Goal: Information Seeking & Learning: Learn about a topic

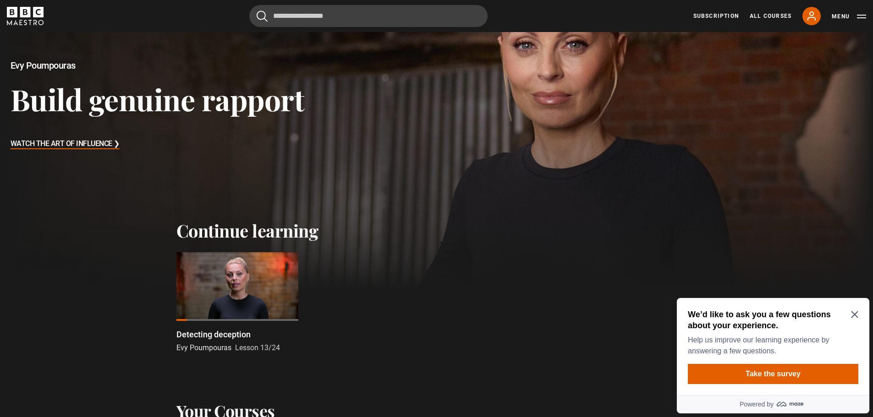
scroll to position [229, 0]
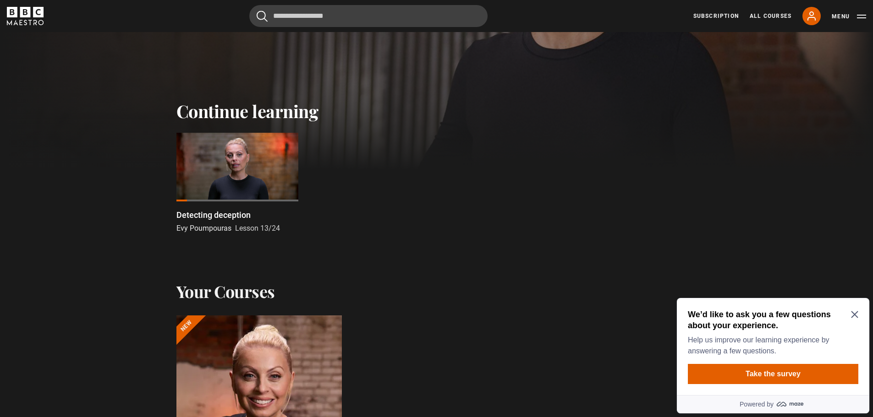
click at [853, 316] on icon "Close Maze Prompt" at bounding box center [854, 315] width 7 height 7
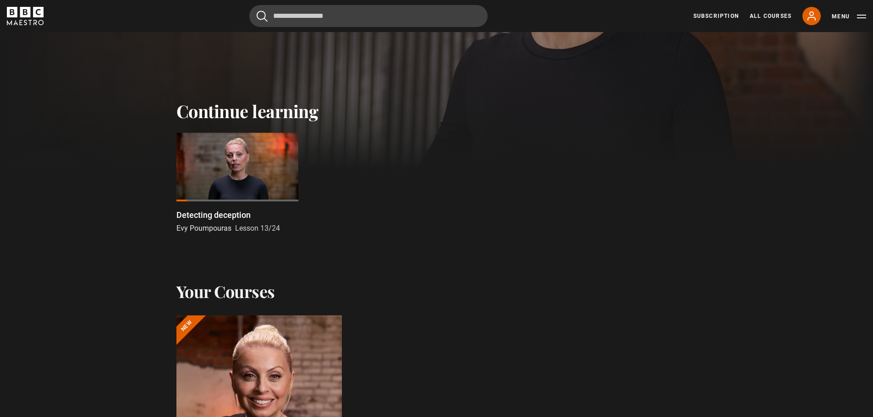
click at [251, 166] on div at bounding box center [237, 167] width 122 height 69
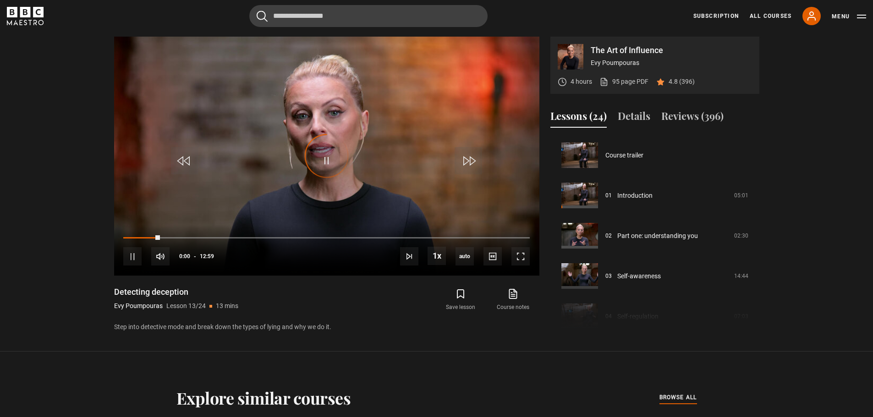
scroll to position [484, 0]
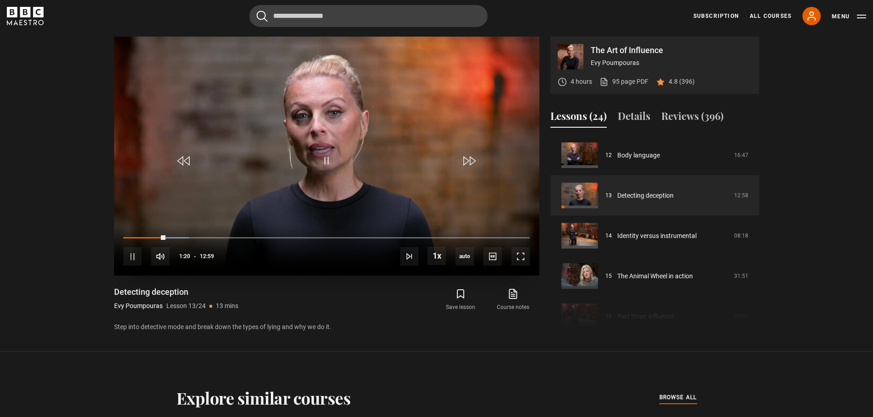
click at [133, 240] on div "10s Skip Back 10 seconds Pause 10s Skip Forward 10 seconds Loaded : 16.05% 00:1…" at bounding box center [326, 250] width 425 height 51
click at [136, 238] on div "00:23" at bounding box center [136, 237] width 1 height 3
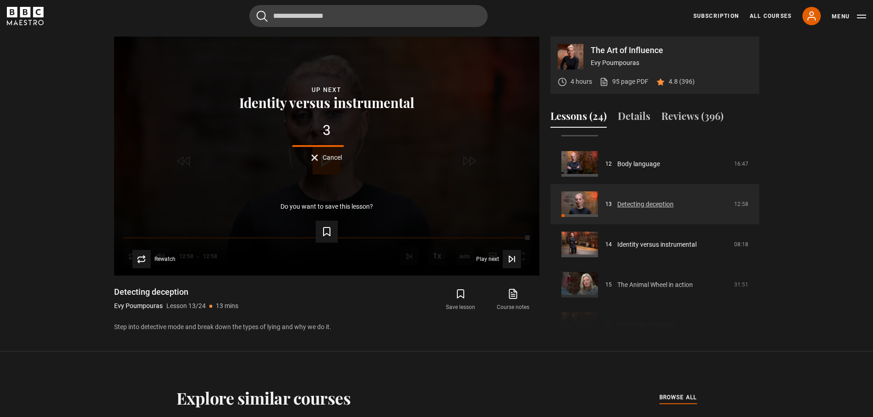
scroll to position [530, 0]
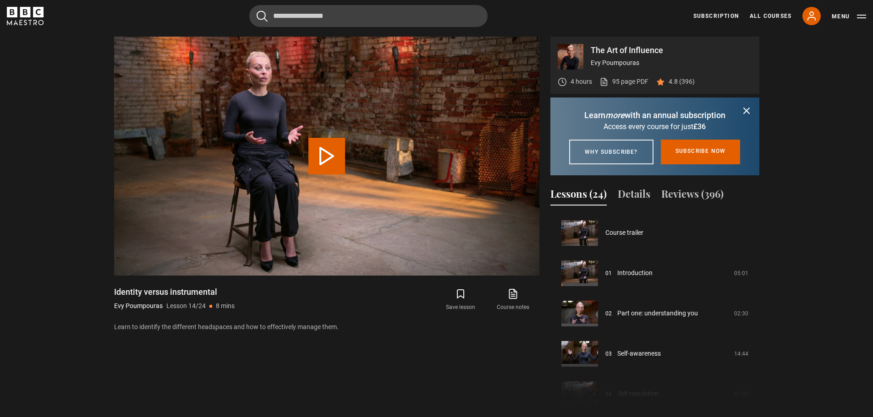
scroll to position [524, 0]
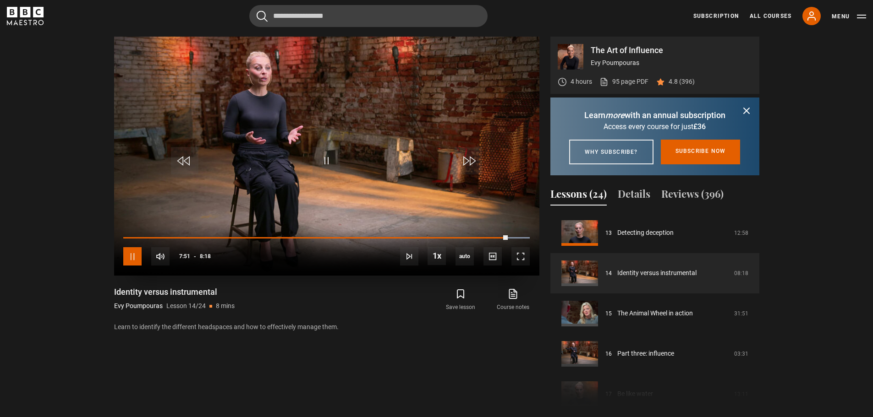
click at [130, 257] on span "Video Player" at bounding box center [132, 256] width 18 height 18
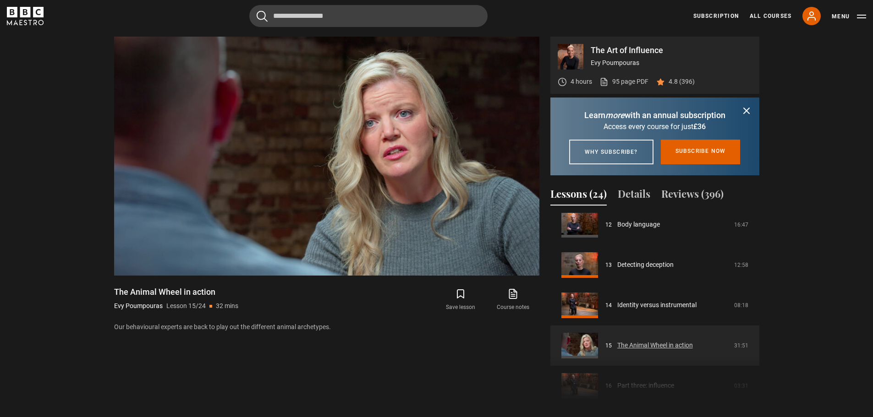
scroll to position [519, 0]
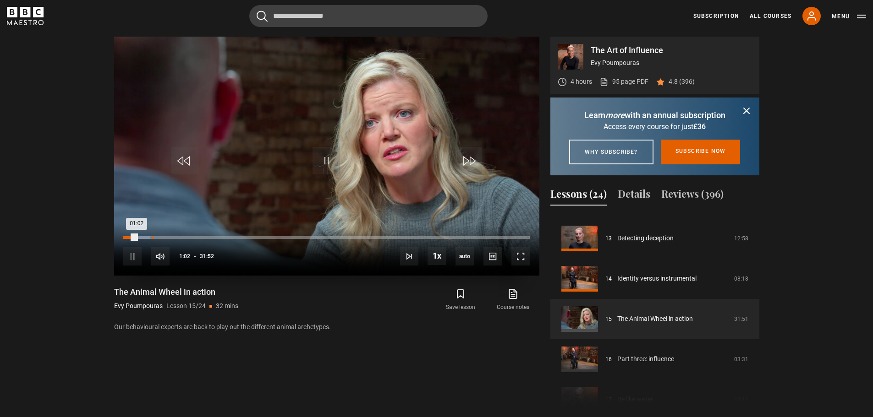
click at [153, 238] on div "Loaded : 6.54% 02:18 01:02" at bounding box center [326, 237] width 406 height 3
click at [171, 238] on div "Loaded : 0.00% 03:44 03:44" at bounding box center [326, 237] width 406 height 3
click at [187, 238] on div "Loaded : 15.44% 05:04 05:02" at bounding box center [326, 237] width 406 height 3
click at [209, 238] on div "Loaded : 19.37% 06:43 05:06" at bounding box center [326, 237] width 406 height 3
click at [216, 238] on div "Loaded : 24.34% 07:15 07:18" at bounding box center [326, 237] width 406 height 3
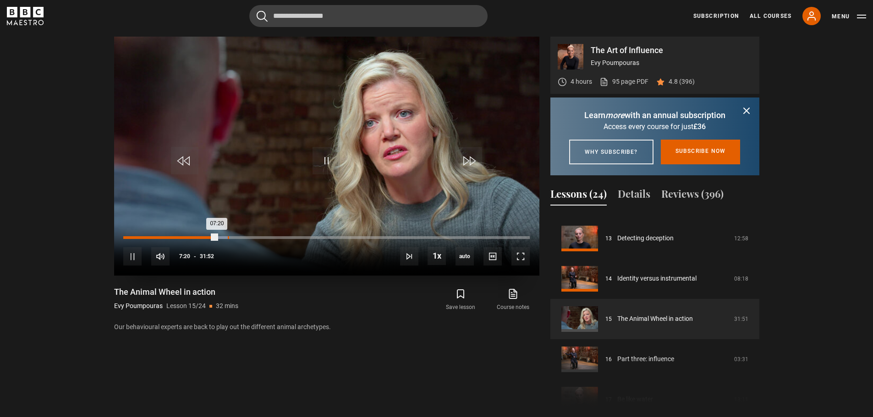
click at [228, 237] on div "08:12" at bounding box center [228, 237] width 1 height 3
click at [244, 237] on div "Loaded : 28.01% 09:25 08:14" at bounding box center [326, 237] width 406 height 3
click at [259, 237] on div "Loaded : 33.24% 10:40 10:40" at bounding box center [326, 237] width 406 height 3
click at [282, 237] on div "12:28" at bounding box center [282, 237] width 1 height 3
click at [302, 237] on div "14:01" at bounding box center [302, 237] width 1 height 3
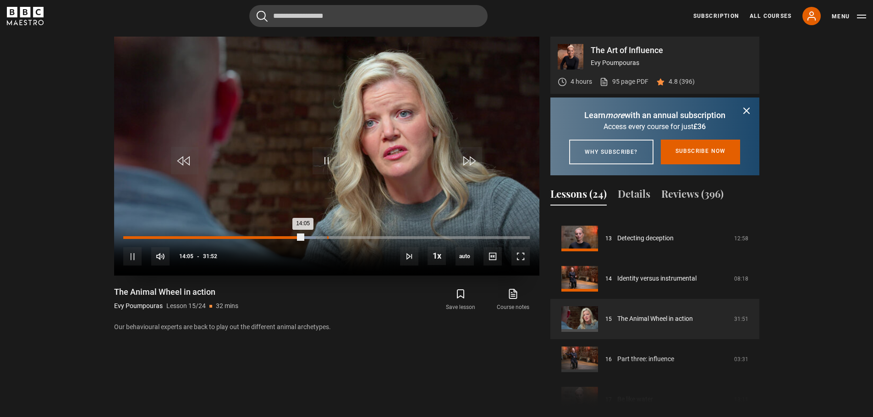
click at [327, 239] on div "16:00" at bounding box center [327, 237] width 1 height 3
click at [350, 239] on div "Loaded : 53.92% 17:48 16:08" at bounding box center [326, 237] width 406 height 3
click at [358, 239] on div "18:27" at bounding box center [358, 237] width 1 height 3
click at [376, 237] on div "Loaded : 61.51% 19:49 18:32" at bounding box center [326, 237] width 406 height 3
click at [389, 238] on div "Loaded : 64.39% 21:00 20:53" at bounding box center [326, 237] width 406 height 3
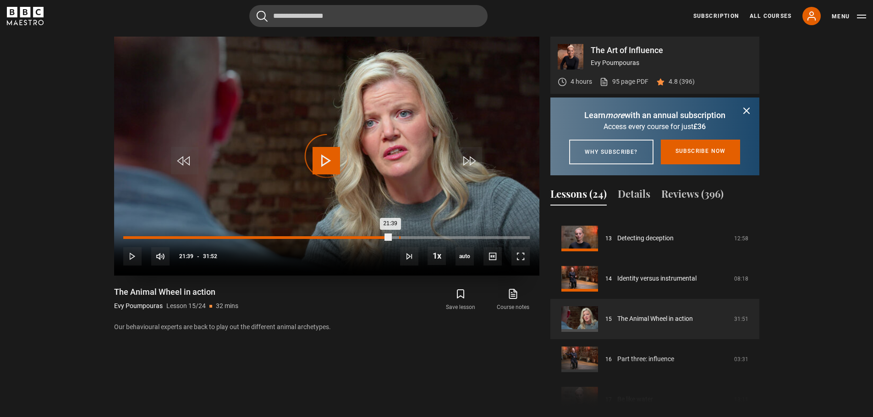
click at [399, 238] on div "21:39" at bounding box center [399, 237] width 1 height 3
click at [408, 238] on div "22:22" at bounding box center [408, 237] width 1 height 3
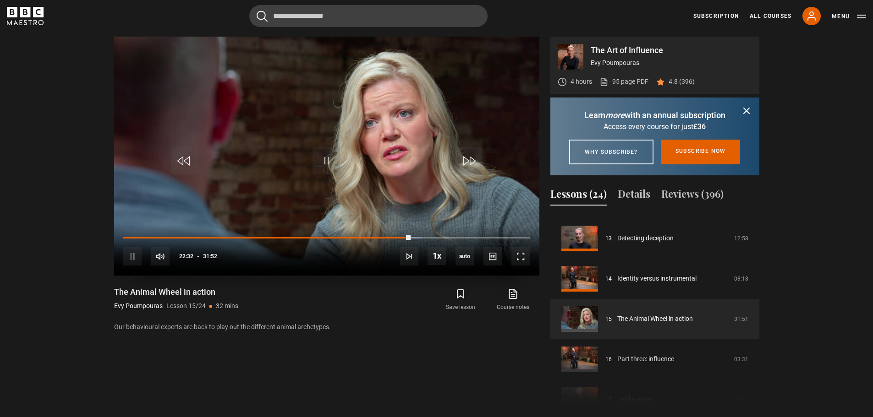
click at [429, 239] on div "10s Skip Back 10 seconds Pause 10s Skip Forward 10 seconds Loaded : 73.29% 29:0…" at bounding box center [326, 250] width 425 height 51
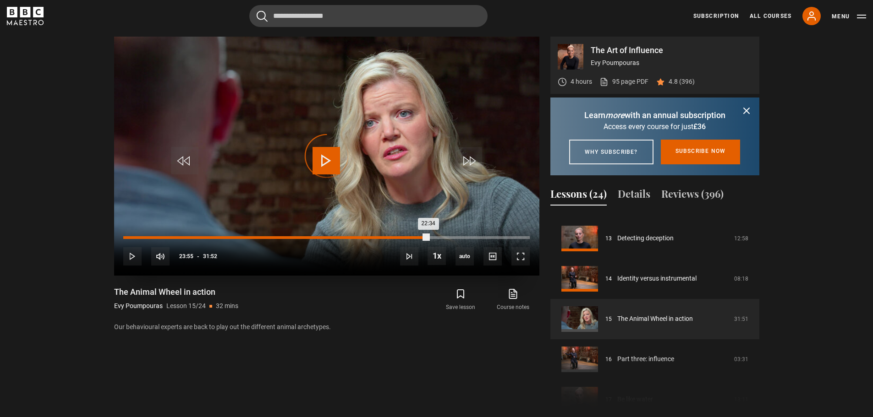
click at [428, 238] on div "Loaded : 73.82% 23:57 22:34" at bounding box center [326, 237] width 406 height 3
click at [443, 239] on div "25:06" at bounding box center [443, 237] width 1 height 3
click at [460, 238] on div "26:26" at bounding box center [460, 237] width 1 height 3
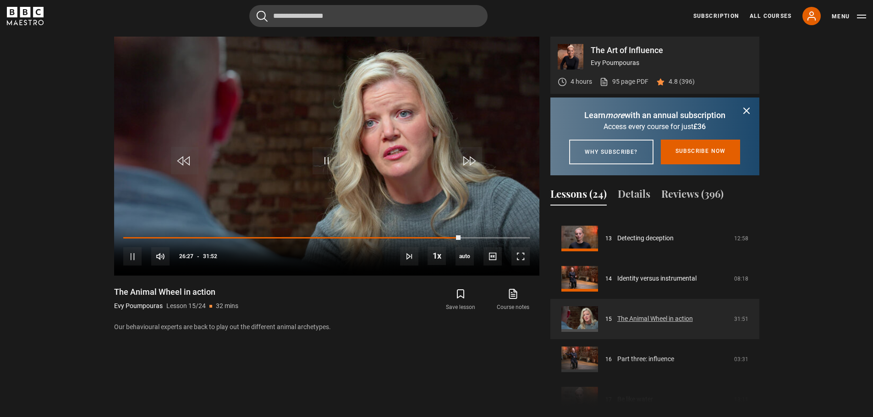
scroll to position [564, 0]
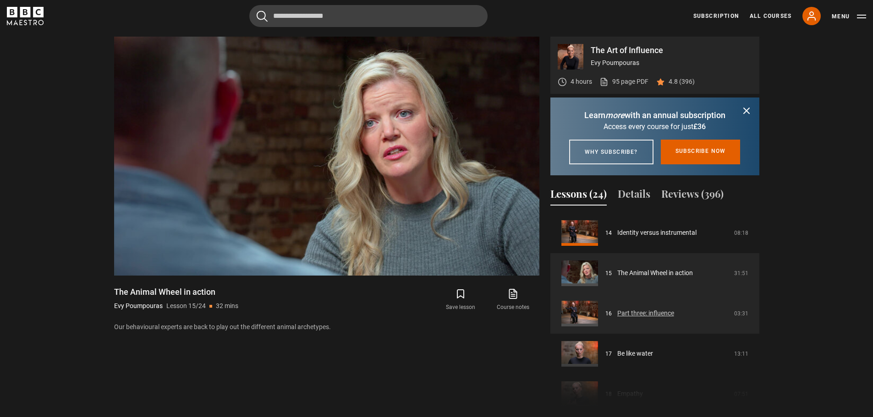
click at [663, 318] on link "Part three: influence" at bounding box center [645, 314] width 57 height 10
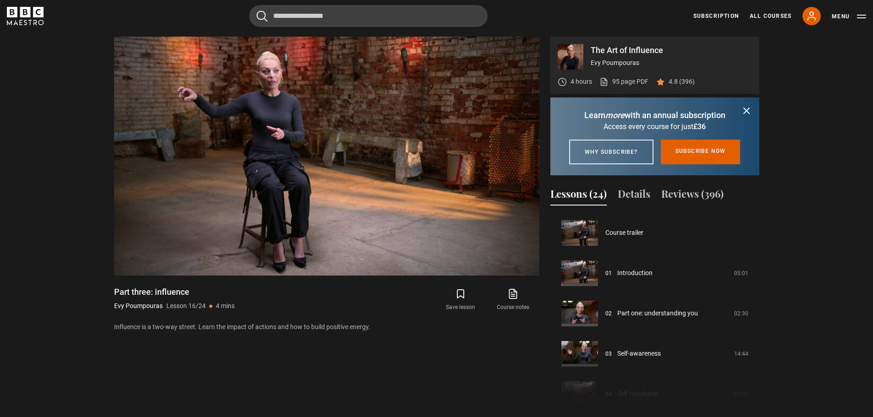
scroll to position [651, 0]
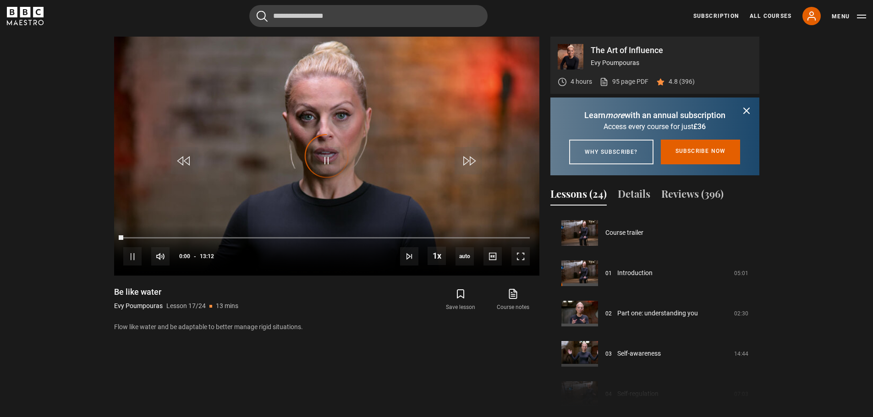
scroll to position [645, 0]
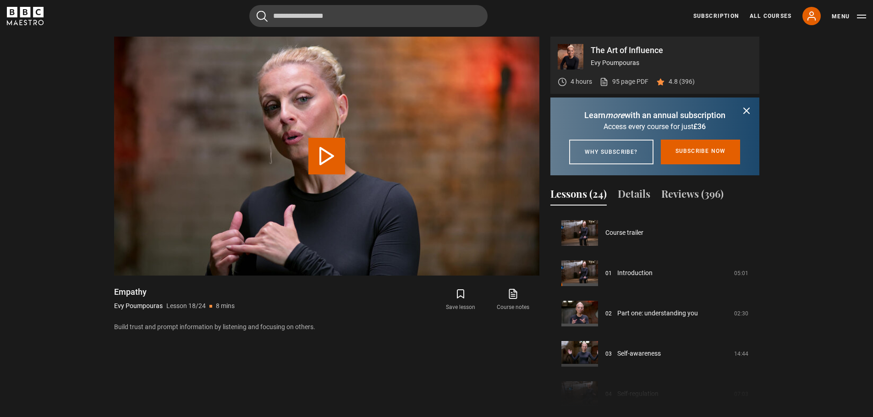
scroll to position [685, 0]
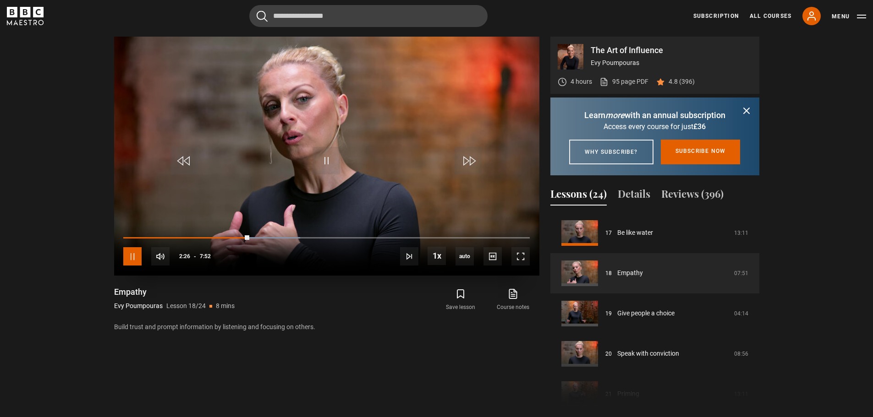
click at [133, 262] on span "Video Player" at bounding box center [132, 256] width 18 height 18
